Goal: Task Accomplishment & Management: Manage account settings

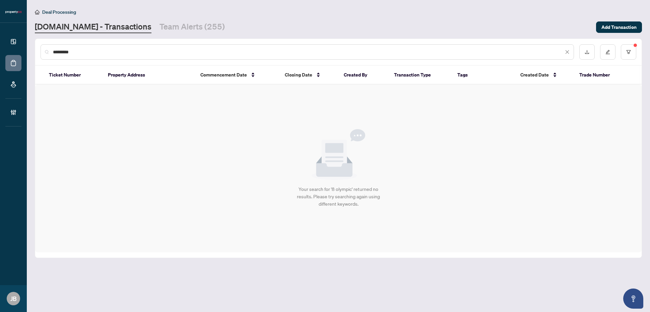
drag, startPoint x: 77, startPoint y: 53, endPoint x: 49, endPoint y: 49, distance: 28.4
click at [49, 49] on div "*********" at bounding box center [307, 51] width 533 height 15
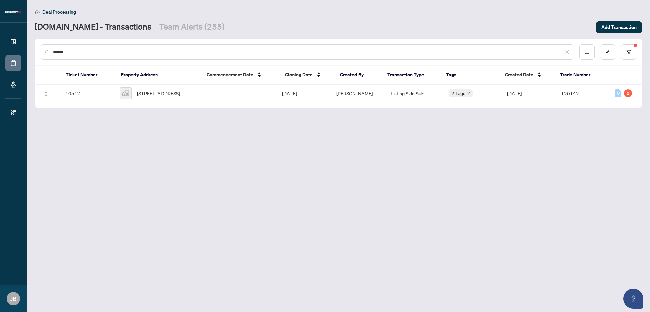
type input "******"
click at [160, 92] on span "214-155 Dalhousie St, Toronto, ON, Canada" at bounding box center [158, 92] width 43 height 7
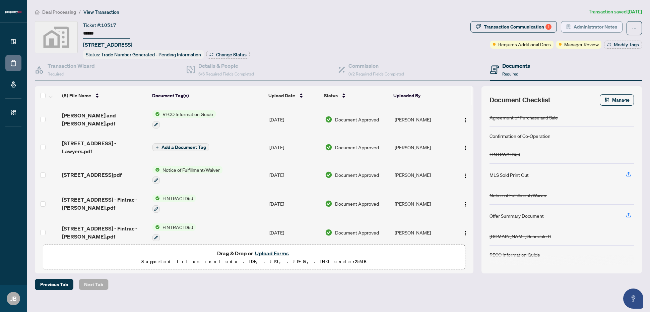
click at [591, 31] on span "Administrator Notes" at bounding box center [595, 26] width 44 height 11
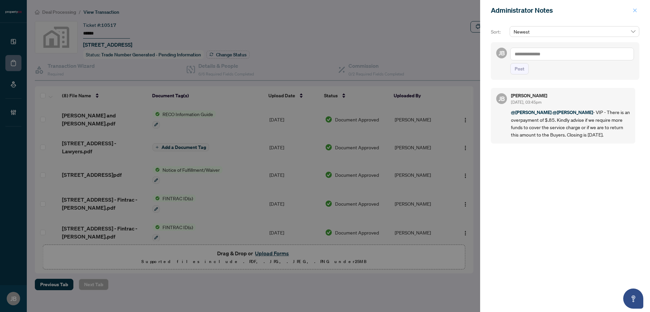
click at [636, 9] on icon "close" at bounding box center [634, 10] width 5 height 5
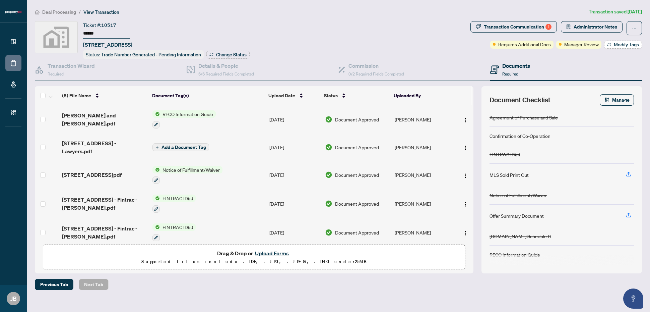
click at [619, 44] on span "Modify Tags" at bounding box center [626, 44] width 25 height 5
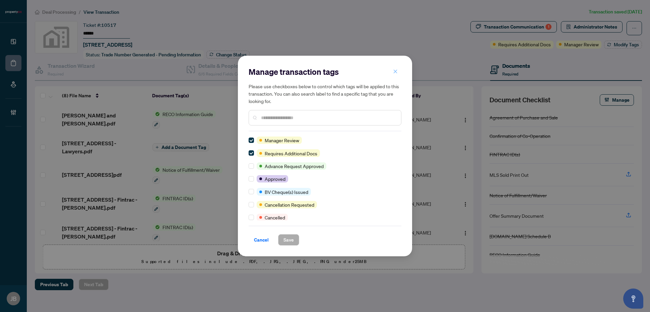
click at [396, 71] on icon "close" at bounding box center [395, 71] width 5 height 5
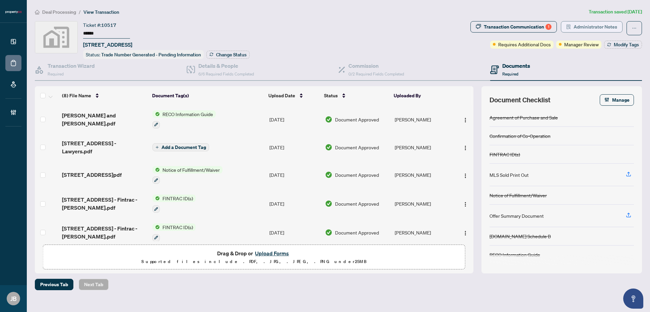
click at [607, 26] on span "Administrator Notes" at bounding box center [595, 26] width 44 height 11
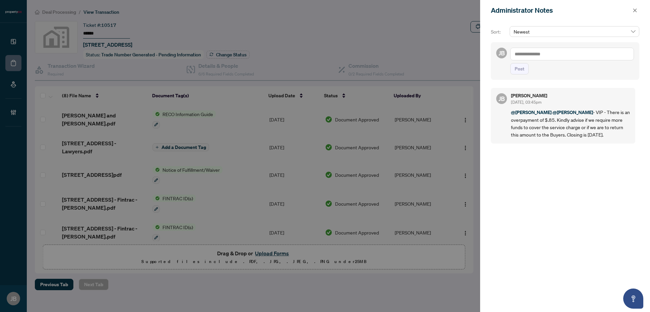
click at [587, 54] on textarea at bounding box center [572, 54] width 124 height 13
type textarea "*"
click at [549, 56] on span "Alexis Macilwain" at bounding box center [559, 58] width 56 height 6
click at [584, 60] on span "Rebe cca Price" at bounding box center [582, 58] width 30 height 6
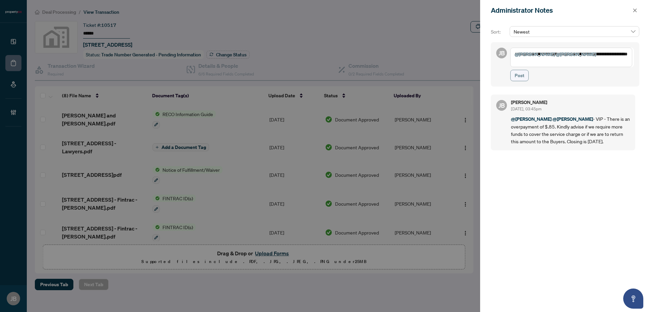
type textarea "**********"
click at [525, 75] on button "Post" at bounding box center [519, 75] width 18 height 11
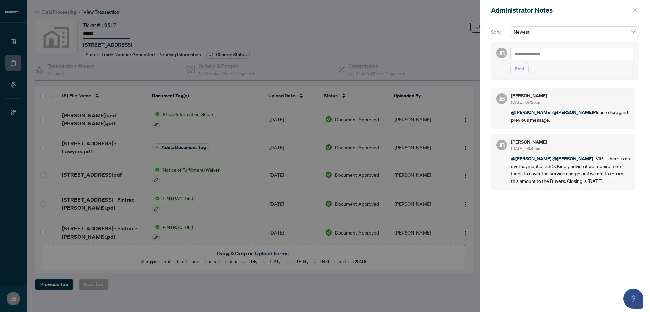
click at [633, 11] on icon "close" at bounding box center [635, 10] width 4 height 4
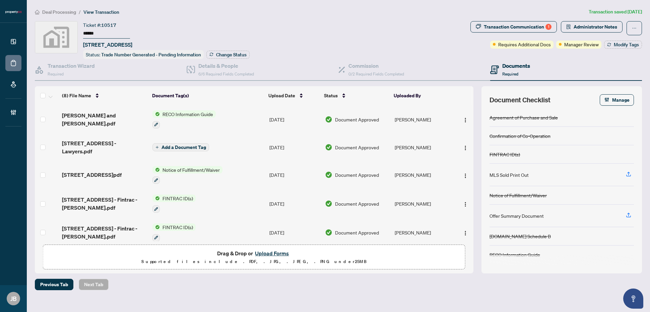
click at [281, 250] on button "Upload Forms" at bounding box center [272, 253] width 38 height 9
click at [277, 252] on button "Upload Forms" at bounding box center [272, 253] width 38 height 9
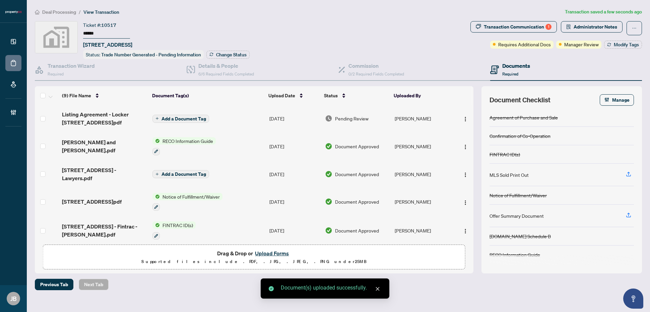
click at [275, 252] on button "Upload Forms" at bounding box center [272, 253] width 38 height 9
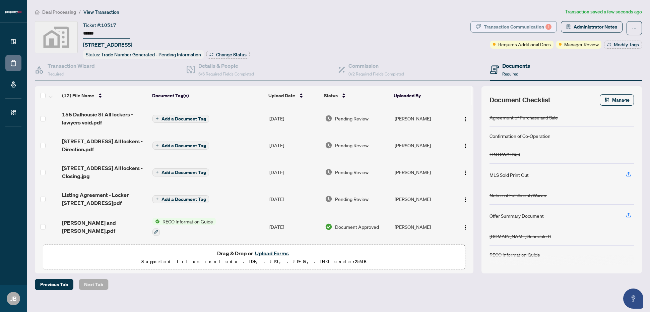
click at [529, 24] on div "Transaction Communication 1" at bounding box center [518, 26] width 68 height 11
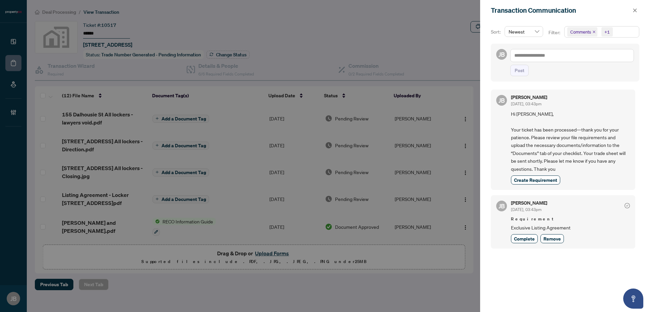
click at [633, 32] on span "Comments +1" at bounding box center [601, 31] width 74 height 11
click at [570, 60] on span "Select Comments" at bounding box center [570, 59] width 5 height 5
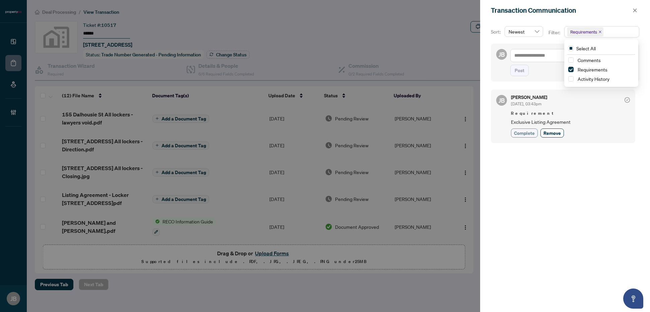
click at [524, 136] on span "Complete" at bounding box center [524, 132] width 21 height 7
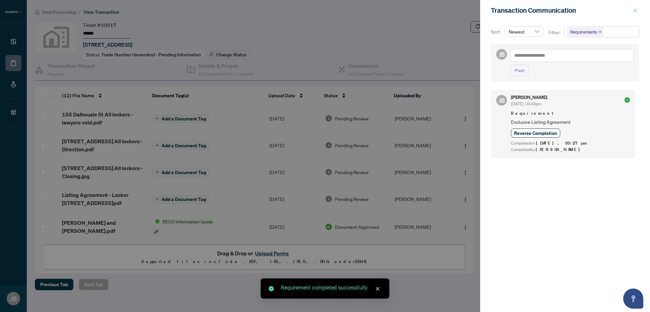
click at [634, 9] on icon "close" at bounding box center [634, 10] width 5 height 5
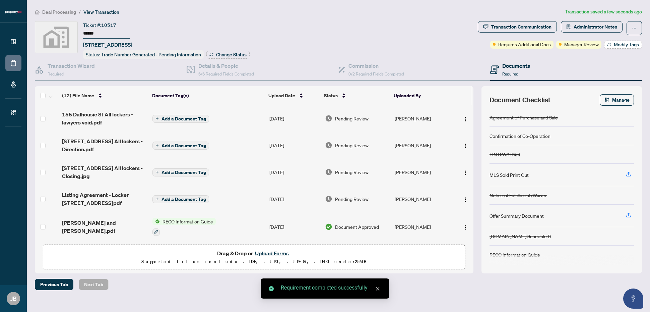
click at [613, 44] on button "Modify Tags" at bounding box center [623, 45] width 38 height 8
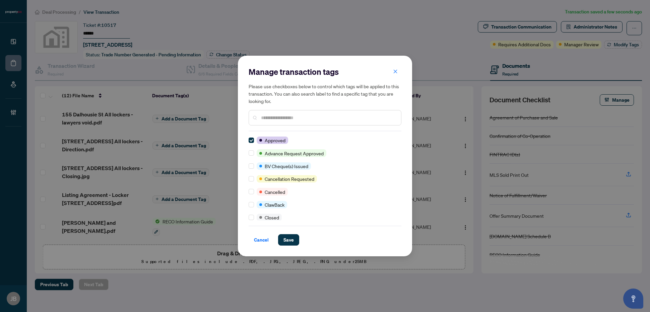
click at [324, 117] on input "text" at bounding box center [328, 117] width 135 height 7
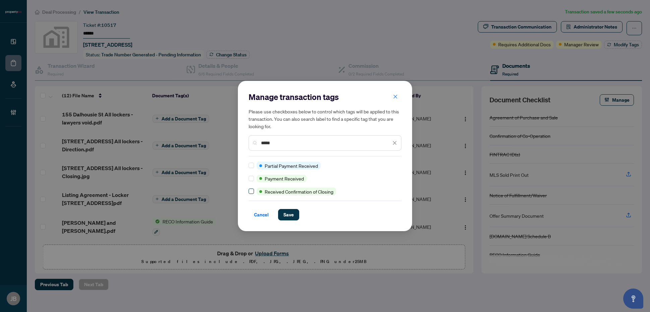
type input "*****"
click at [289, 215] on span "Save" at bounding box center [288, 214] width 10 height 11
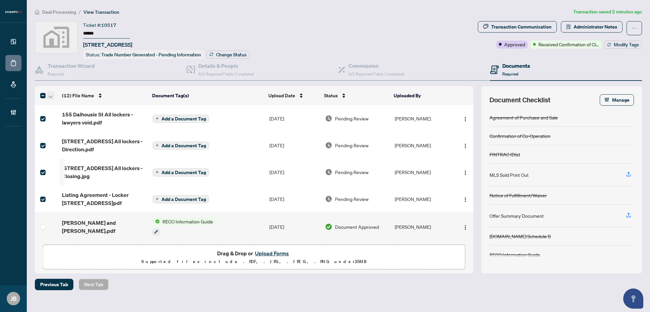
click at [51, 95] on icon "button" at bounding box center [51, 96] width 4 height 2
click at [77, 104] on span "Open Selected in New Tab(s)" at bounding box center [82, 105] width 60 height 7
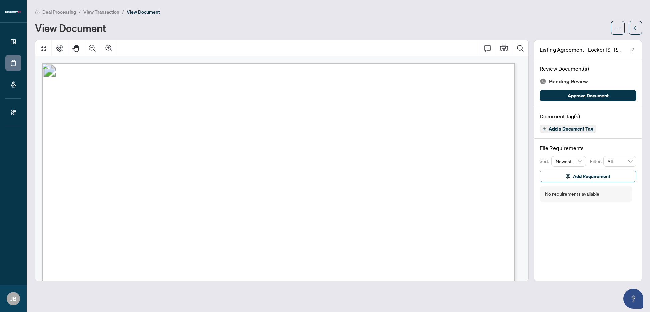
click at [592, 128] on span "Add a Document Tag" at bounding box center [571, 128] width 45 height 5
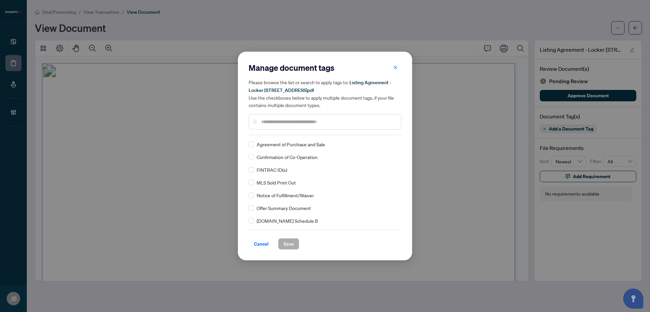
click at [290, 121] on input "text" at bounding box center [328, 121] width 135 height 7
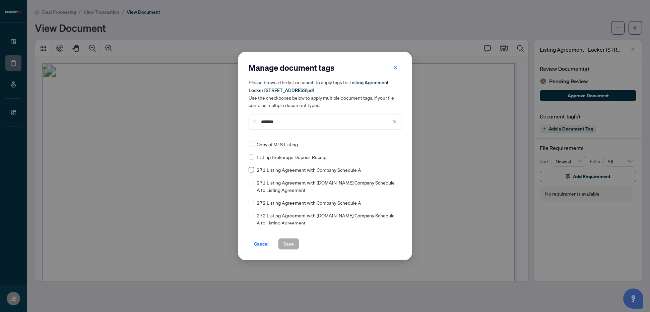
type input "*******"
click at [393, 141] on div at bounding box center [390, 144] width 13 height 7
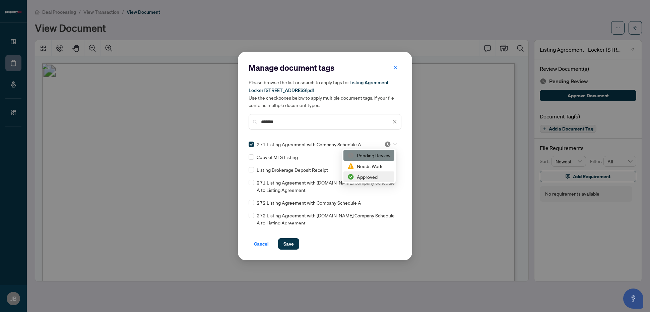
click at [376, 175] on div "Approved" at bounding box center [368, 176] width 43 height 7
click at [290, 242] on span "Save" at bounding box center [288, 243] width 10 height 11
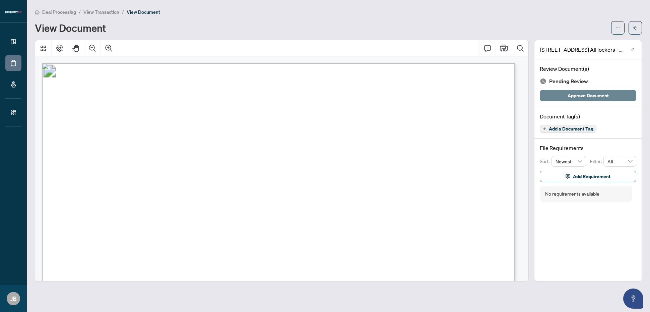
click at [520, 94] on span "Approve Document" at bounding box center [587, 95] width 41 height 11
click at [520, 96] on span "Approve Document" at bounding box center [587, 95] width 41 height 11
click at [520, 92] on span "Approve Document" at bounding box center [587, 95] width 41 height 11
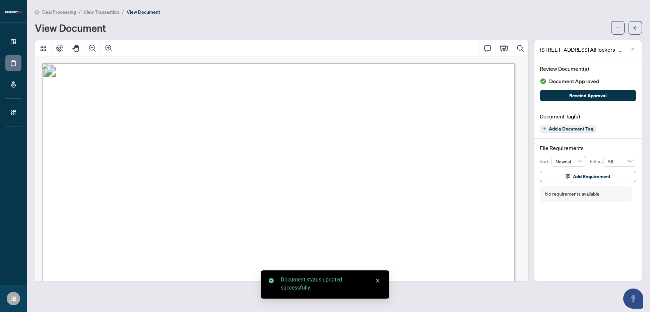
scroll to position [84, 0]
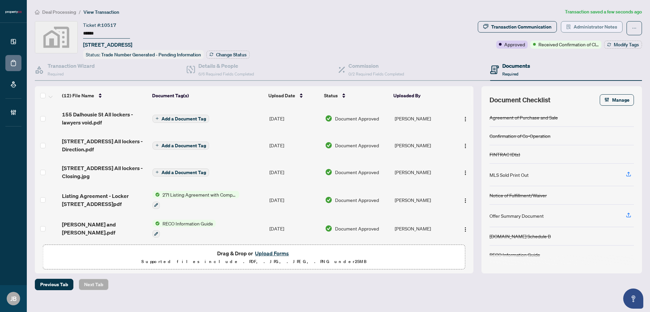
click at [600, 26] on span "Administrator Notes" at bounding box center [595, 26] width 44 height 11
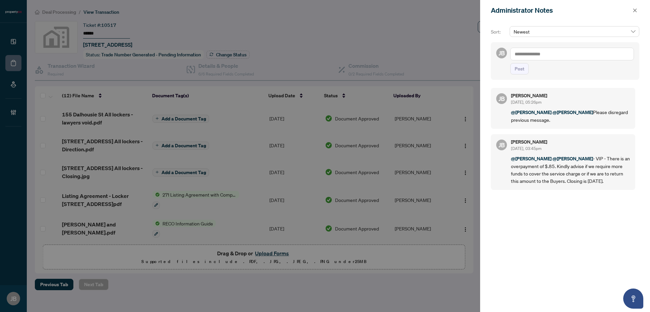
click at [573, 32] on span "Newest" at bounding box center [574, 31] width 122 height 10
type input "****"
drag, startPoint x: 548, startPoint y: 33, endPoint x: 509, endPoint y: 32, distance: 38.5
click at [509, 32] on div "**** Newest No data No data" at bounding box center [574, 34] width 132 height 16
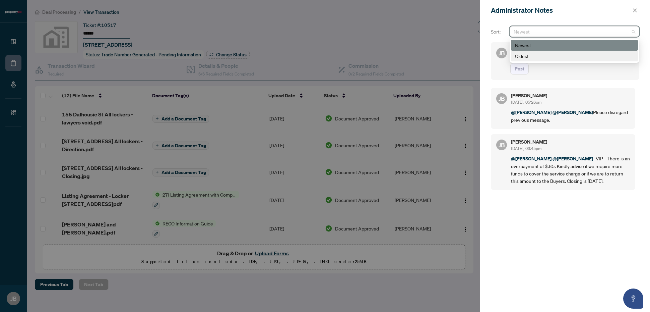
click at [486, 76] on div "Sort: Newest desc asc Newest Oldest JB Post [PERSON_NAME] [DATE], 05:26pm @[PER…" at bounding box center [565, 166] width 170 height 291
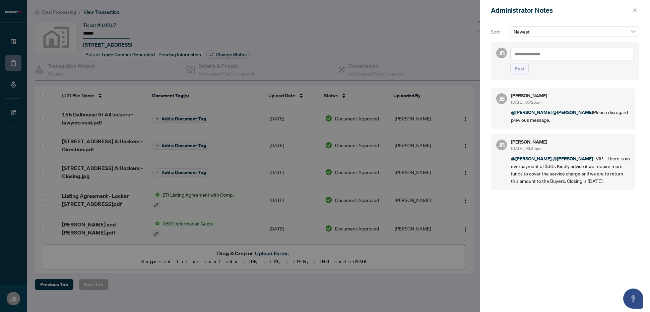
click at [552, 54] on textarea at bounding box center [572, 54] width 124 height 13
click at [543, 57] on span "[PERSON_NAME]" at bounding box center [562, 58] width 72 height 6
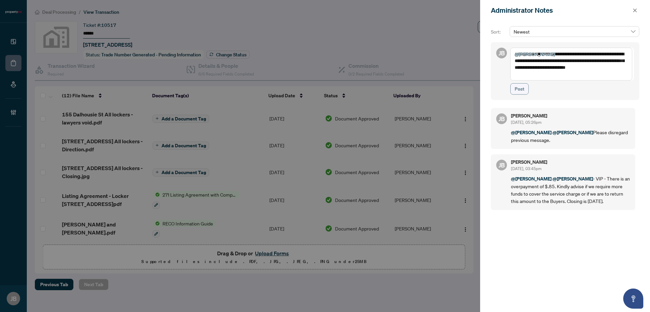
type textarea "**********"
click at [518, 90] on span "Post" at bounding box center [520, 88] width 10 height 11
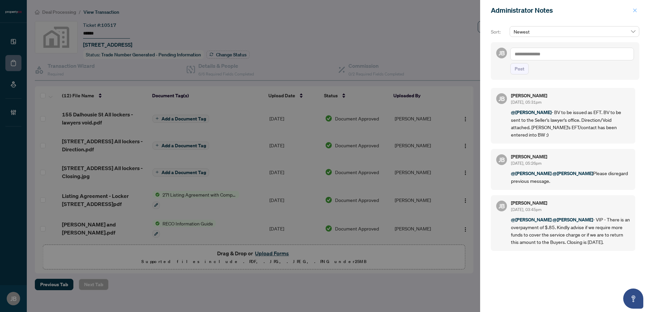
click at [635, 10] on icon "close" at bounding box center [634, 10] width 5 height 5
